Goal: Navigation & Orientation: Find specific page/section

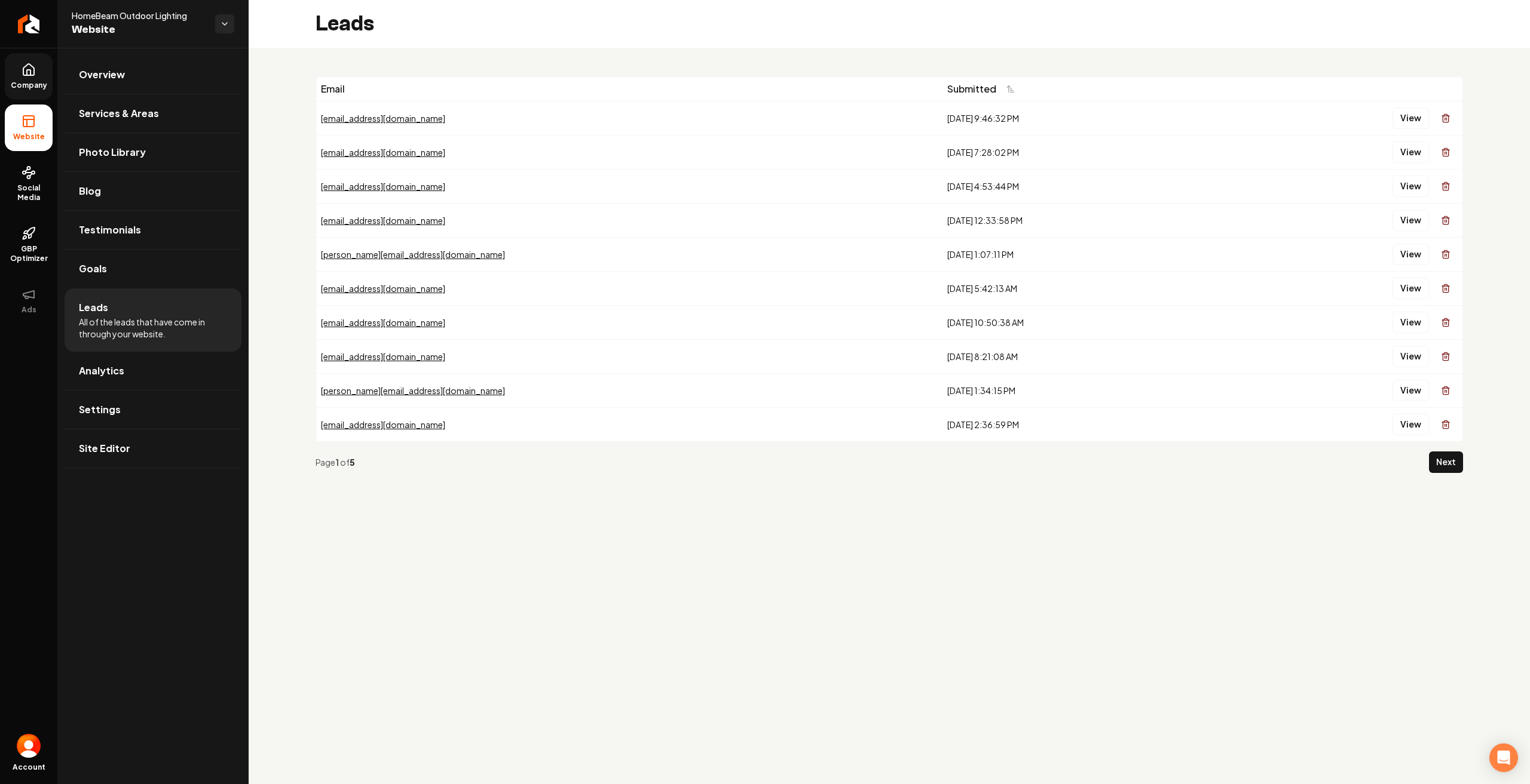
click at [35, 75] on icon at bounding box center [29, 70] width 14 height 14
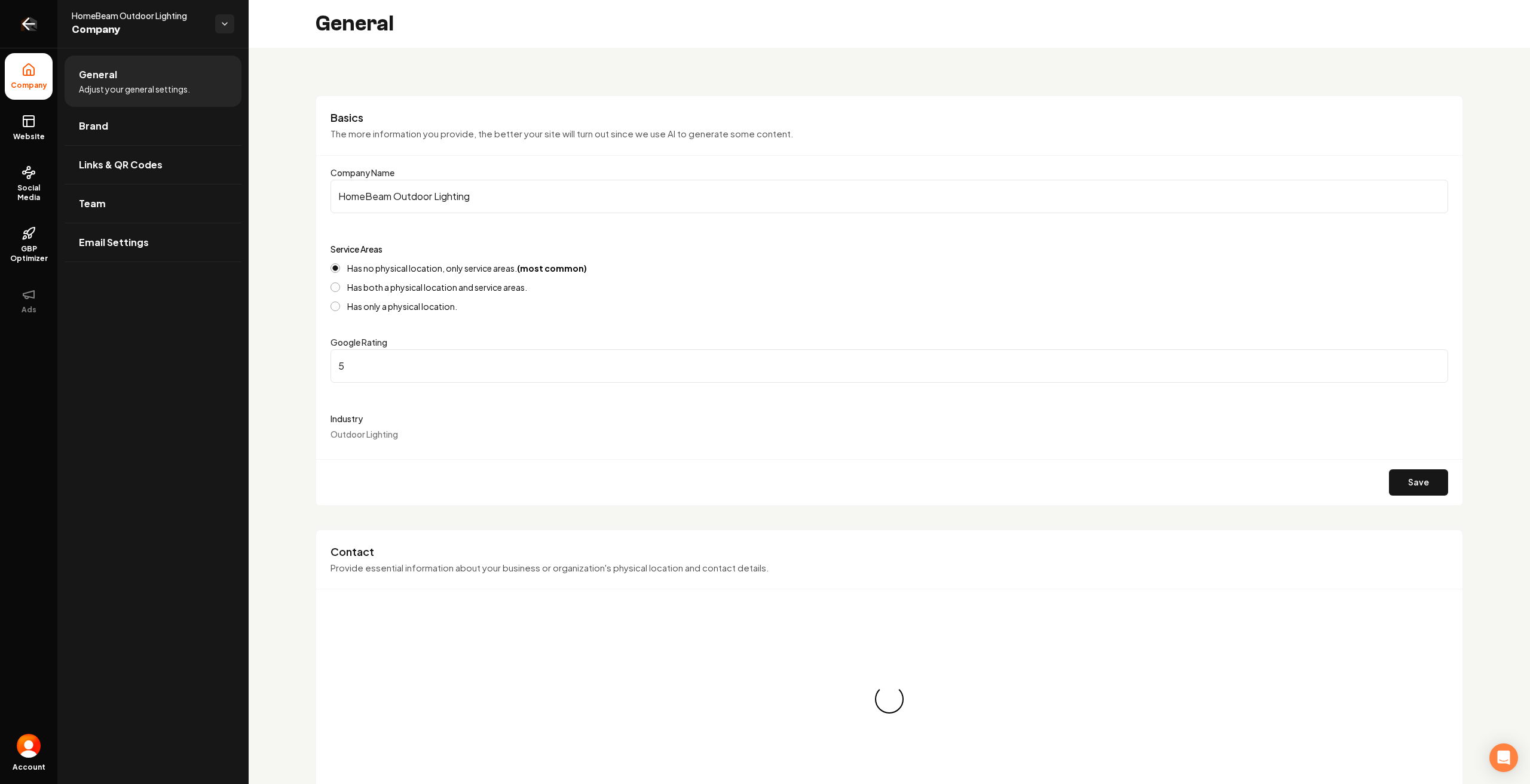
click at [26, 27] on icon "Return to dashboard" at bounding box center [26, 24] width 5 height 12
